Goal: Information Seeking & Learning: Learn about a topic

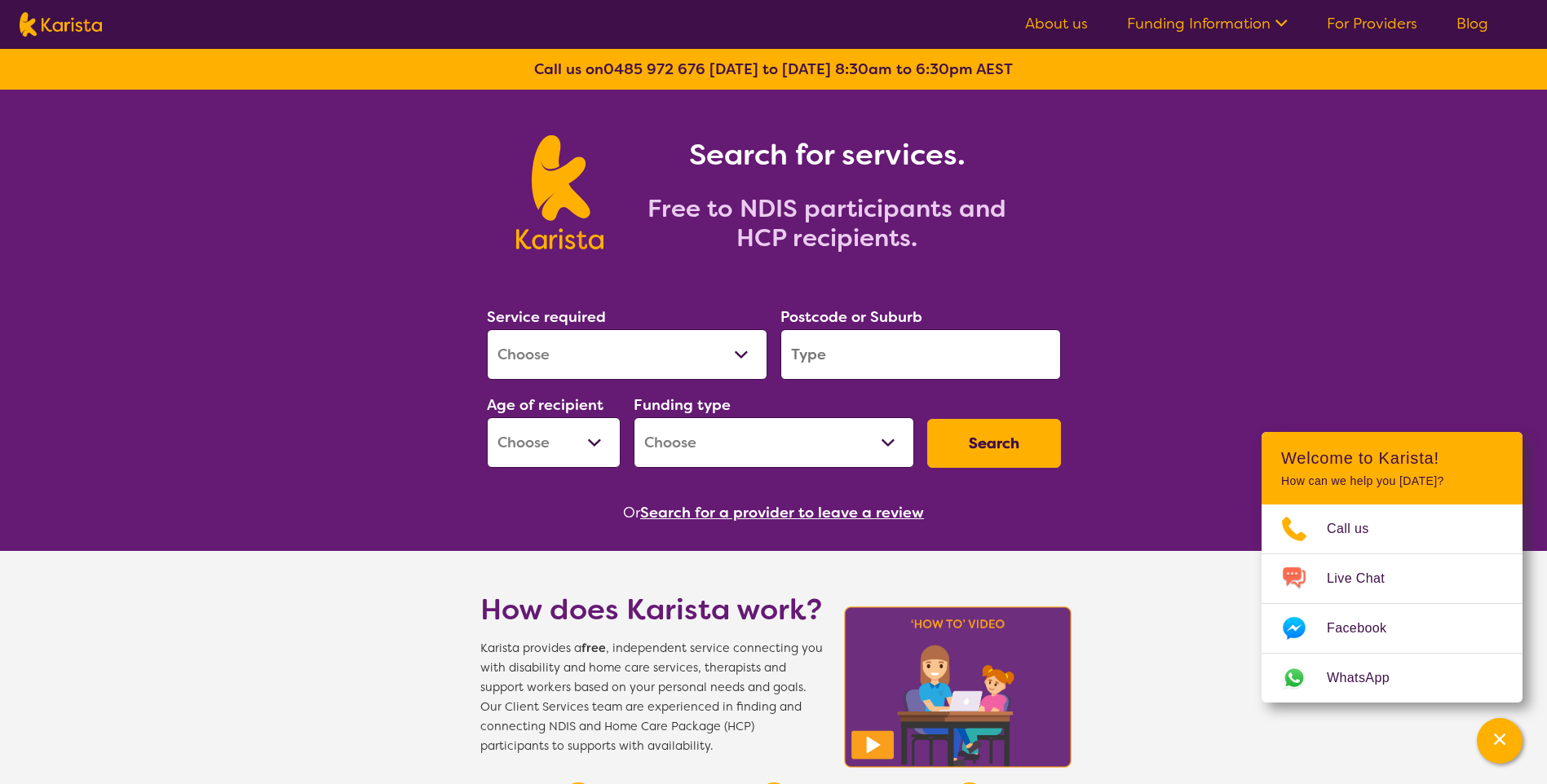
click at [588, 352] on select "Allied Health Assistant Assessment ([MEDICAL_DATA] or [MEDICAL_DATA]) Behaviour…" at bounding box center [627, 355] width 280 height 51
select select "[MEDICAL_DATA]"
click at [487, 329] on select "Allied Health Assistant Assessment ([MEDICAL_DATA] or [MEDICAL_DATA]) Behaviour…" at bounding box center [627, 355] width 280 height 51
click at [828, 361] on input "search" at bounding box center [921, 355] width 280 height 51
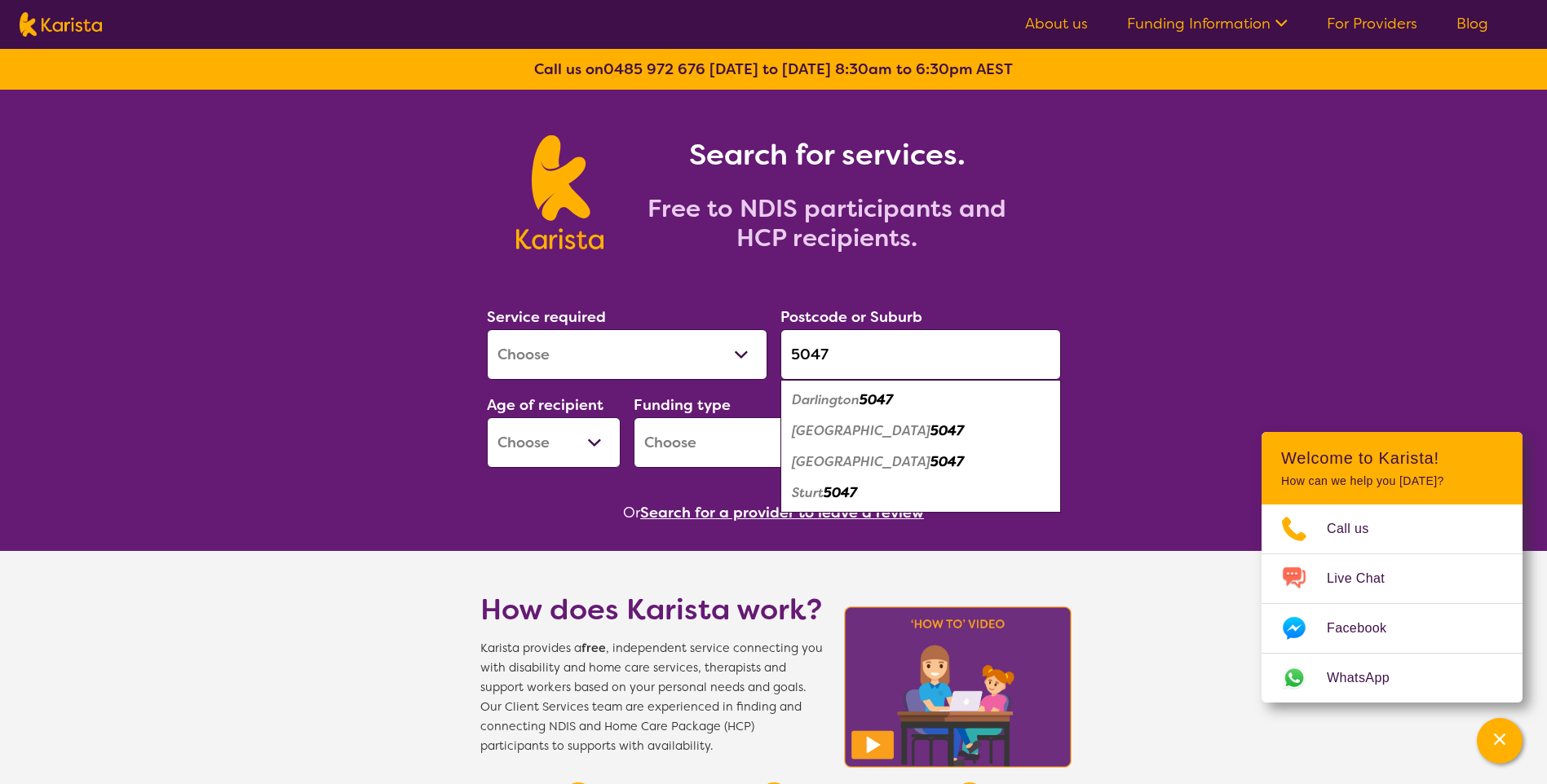
type input "5047"
click at [880, 435] on em "[GEOGRAPHIC_DATA]" at bounding box center [861, 430] width 138 height 17
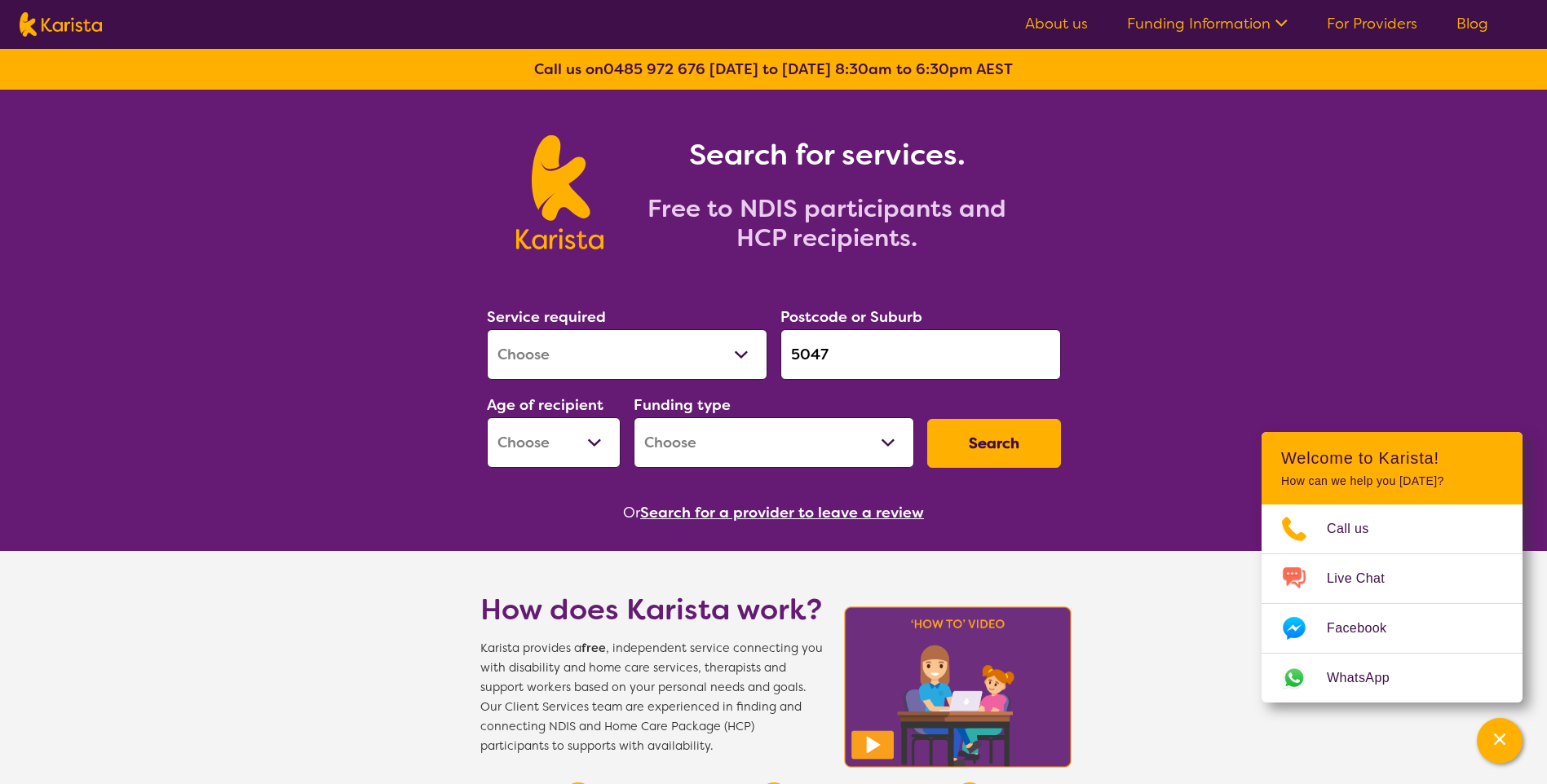
click at [545, 448] on select "Early Childhood - 0 to 9 Child - 10 to 11 Adolescent - 12 to 17 Adult - 18 to 6…" at bounding box center [554, 443] width 133 height 51
select select "EC"
click at [487, 417] on select "Early Childhood - 0 to 9 Child - 10 to 11 Adolescent - 12 to 17 Adult - 18 to 6…" at bounding box center [554, 443] width 133 height 51
click at [1012, 441] on button "Search" at bounding box center [994, 443] width 133 height 49
click at [858, 443] on select "Home Care Package (HCP) National Disability Insurance Scheme (NDIS) I don't know" at bounding box center [774, 443] width 280 height 51
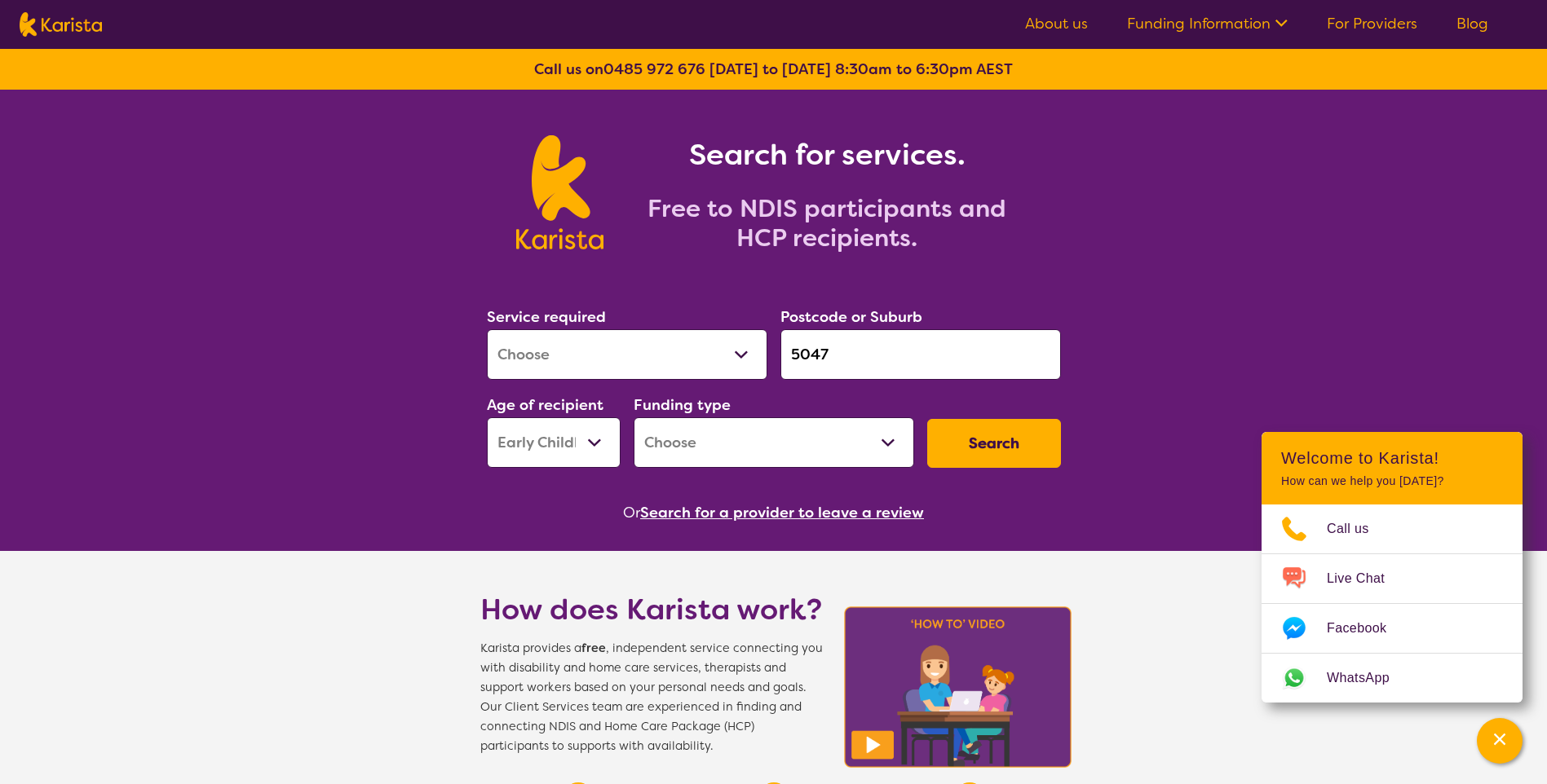
select select "NDIS"
click at [633, 417] on select "Home Care Package (HCP) National Disability Insurance Scheme (NDIS) I don't know" at bounding box center [774, 443] width 280 height 51
click at [1026, 438] on button "Search" at bounding box center [994, 443] width 133 height 49
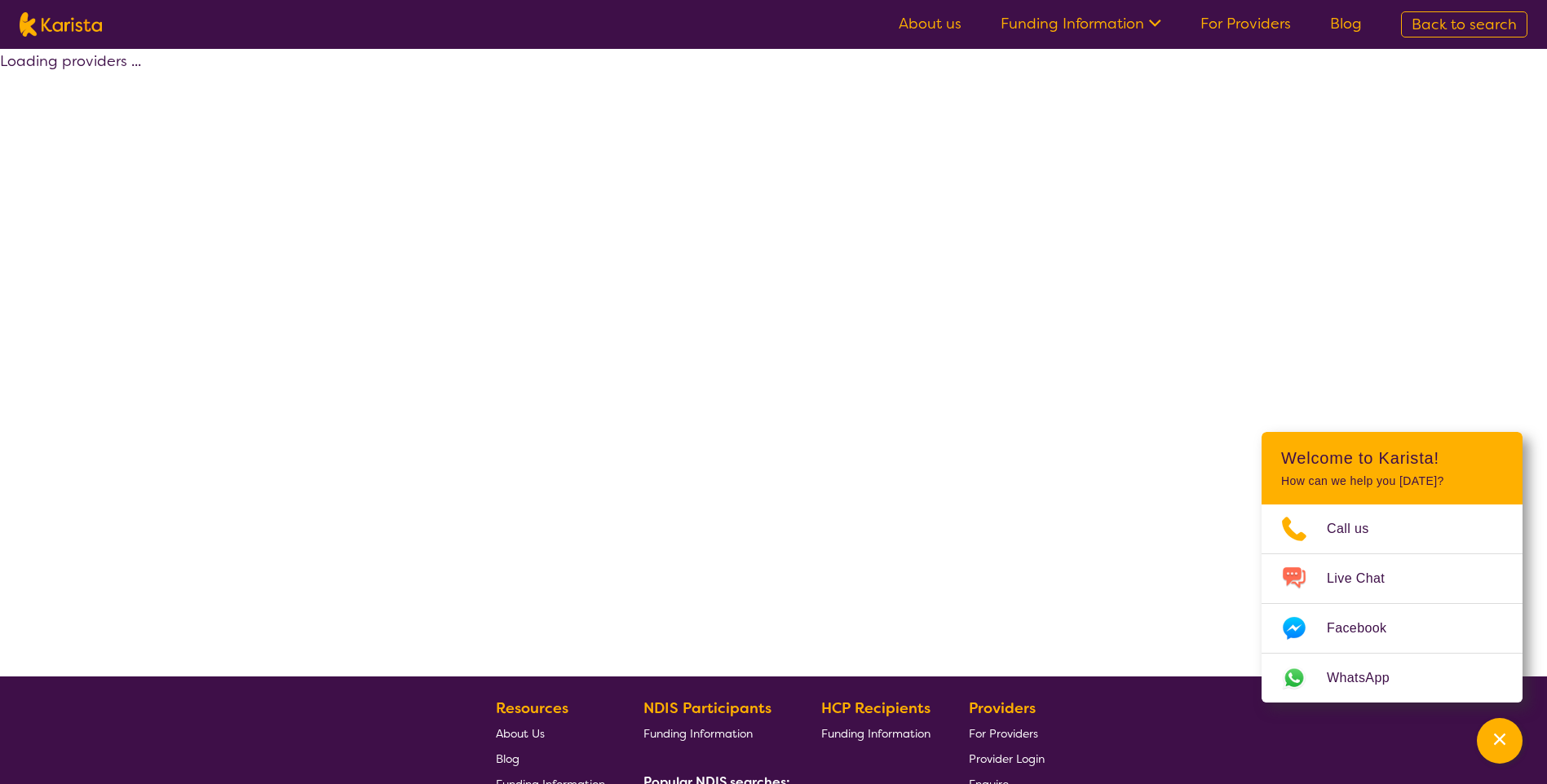
select select "by_score"
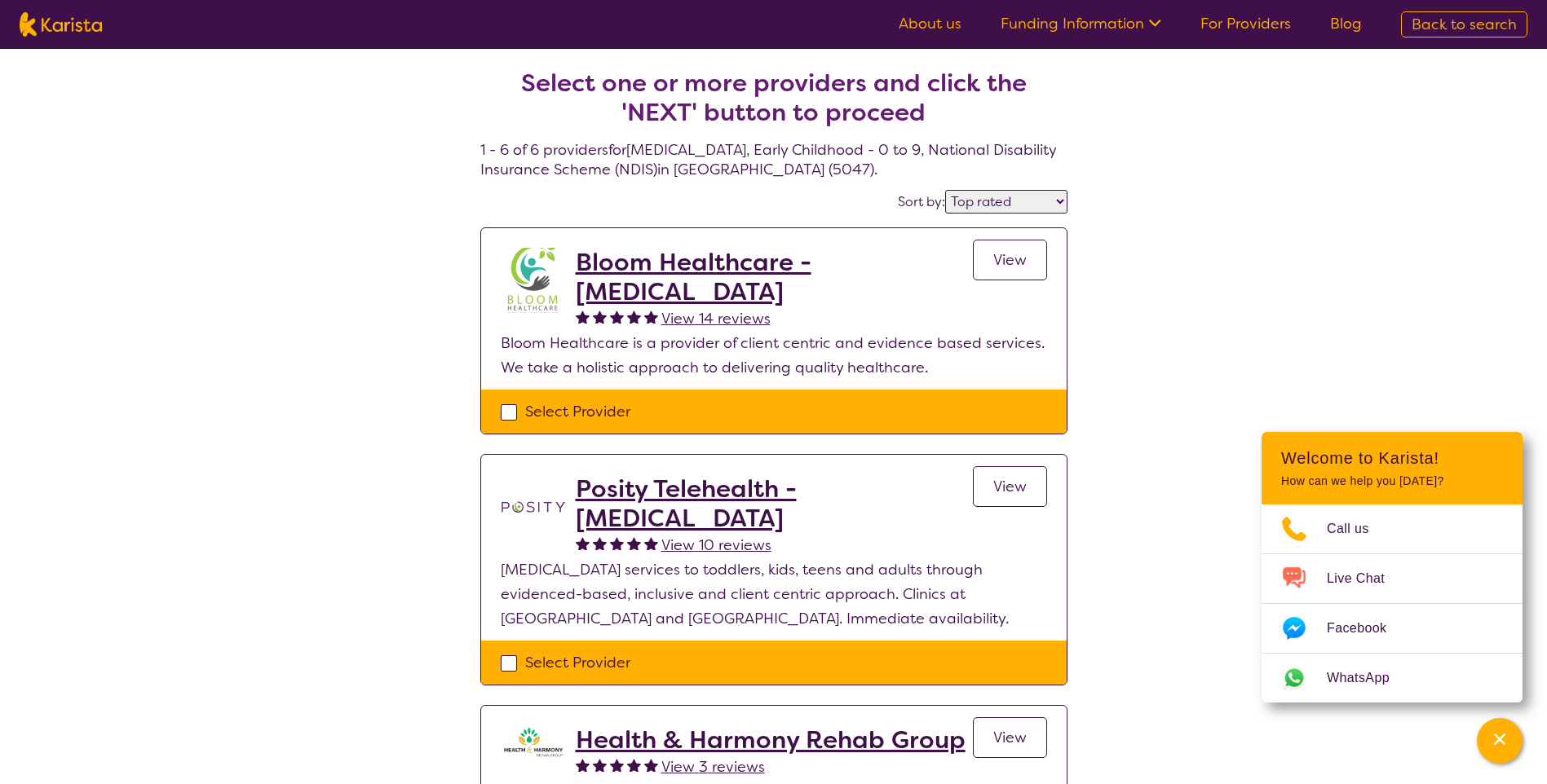
click at [765, 290] on h2 "Bloom Healthcare - [MEDICAL_DATA]" at bounding box center [774, 277] width 397 height 59
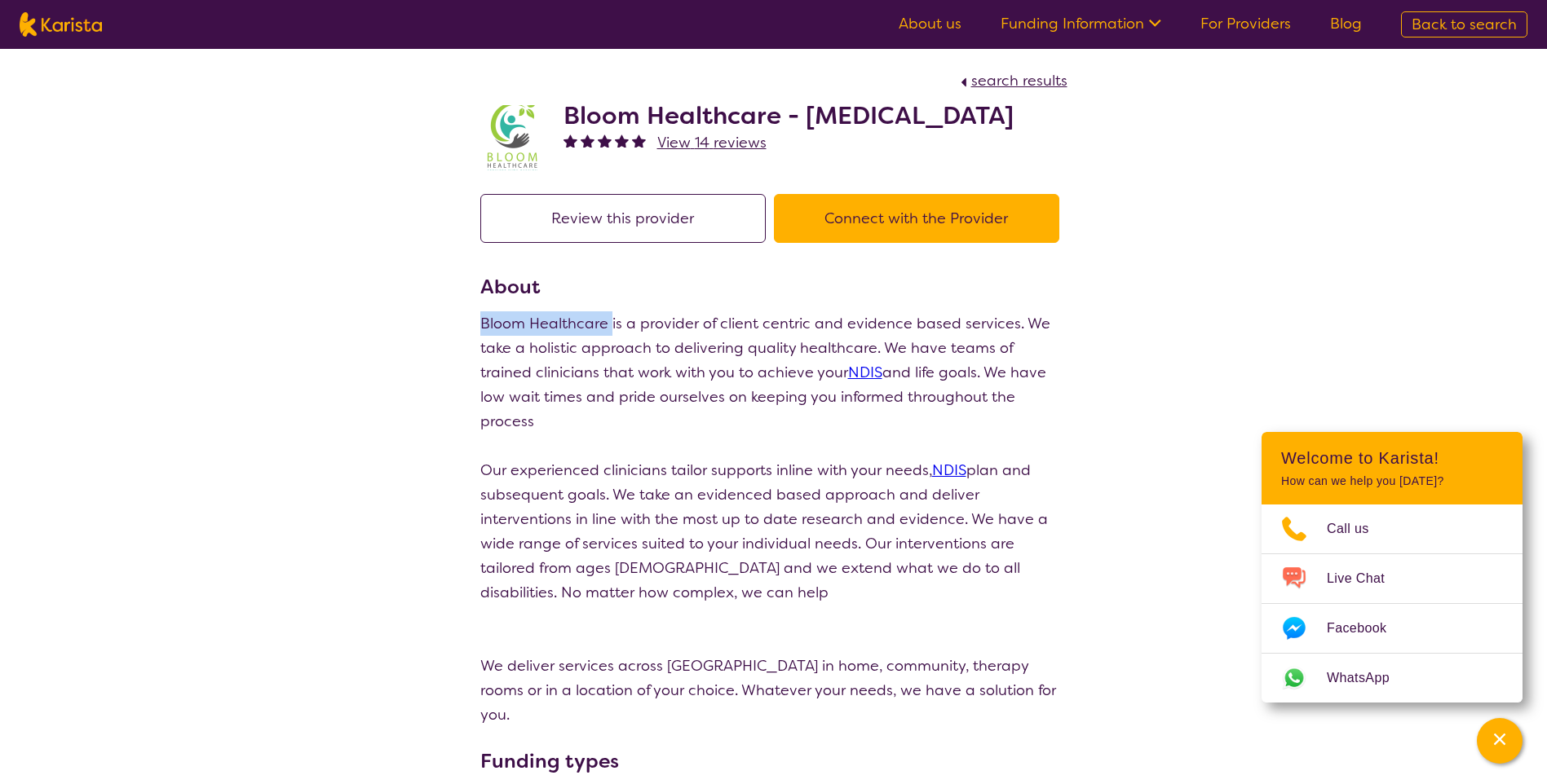
drag, startPoint x: 610, startPoint y: 353, endPoint x: 469, endPoint y: 350, distance: 141.0
copy p "Bloom Healthcare"
select select "by_score"
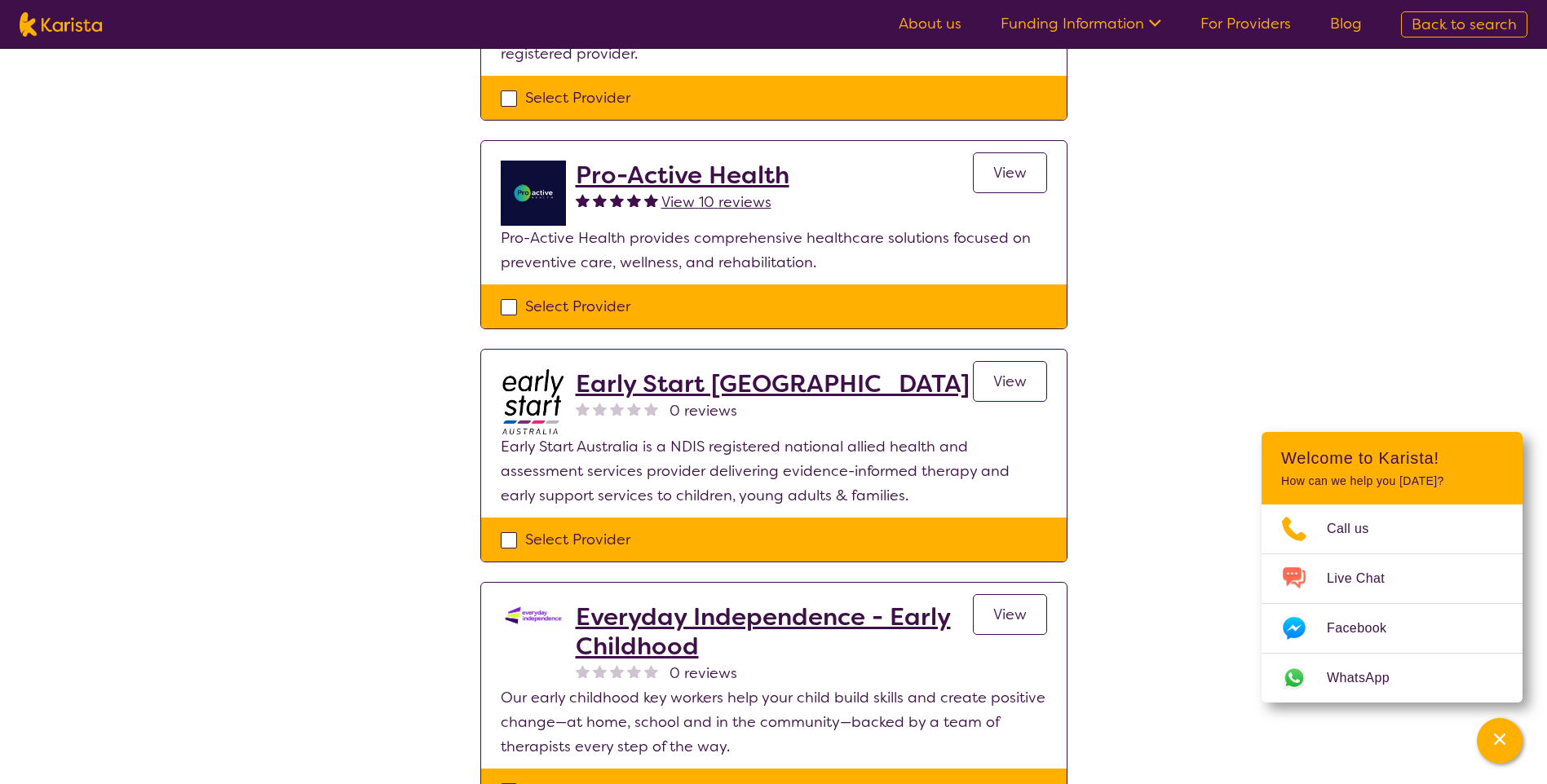
scroll to position [815, 0]
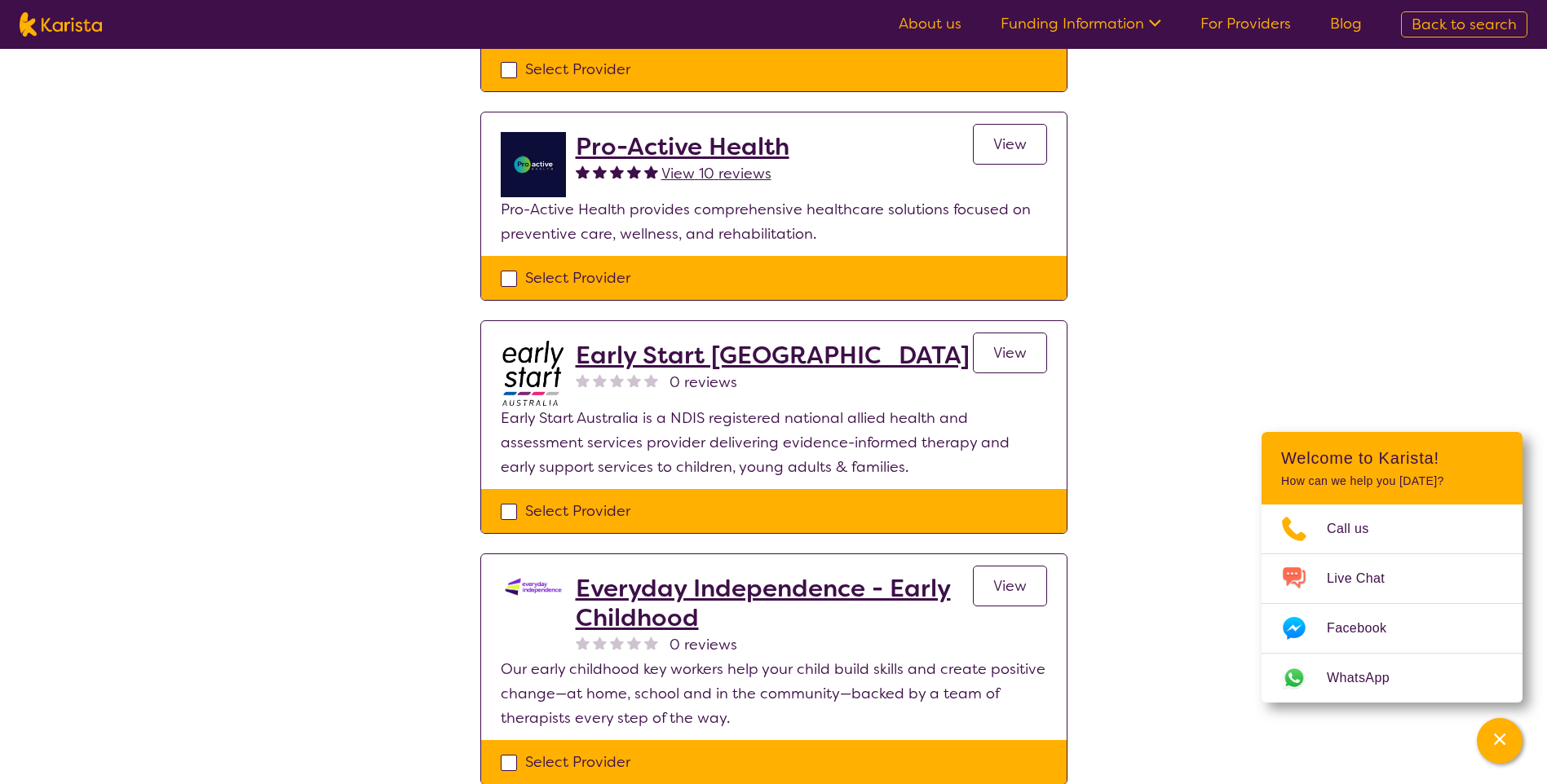
click at [817, 574] on h2 "Everyday Independence - Early Childhood" at bounding box center [774, 604] width 397 height 59
